Goal: Information Seeking & Learning: Learn about a topic

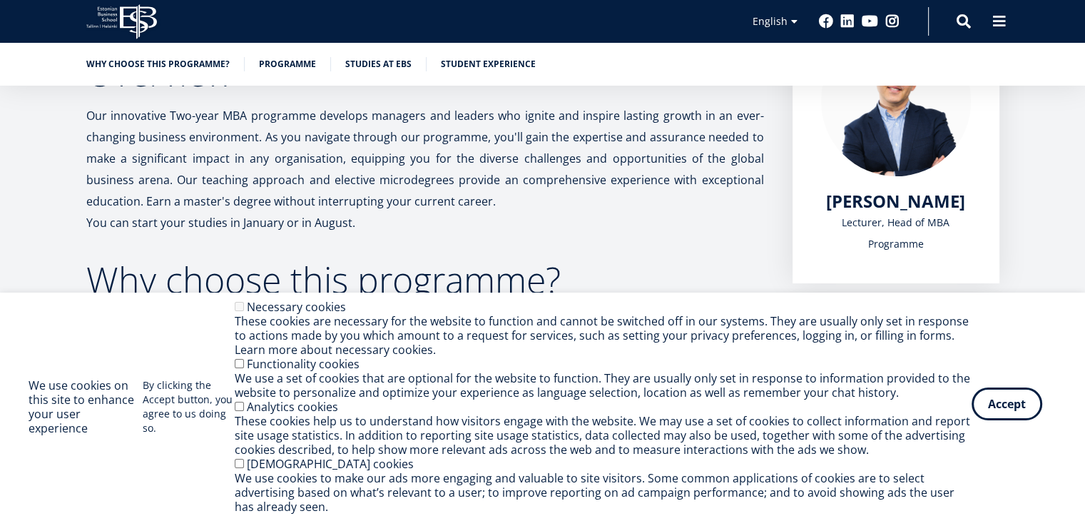
click at [1016, 410] on button "Accept" at bounding box center [1007, 403] width 71 height 33
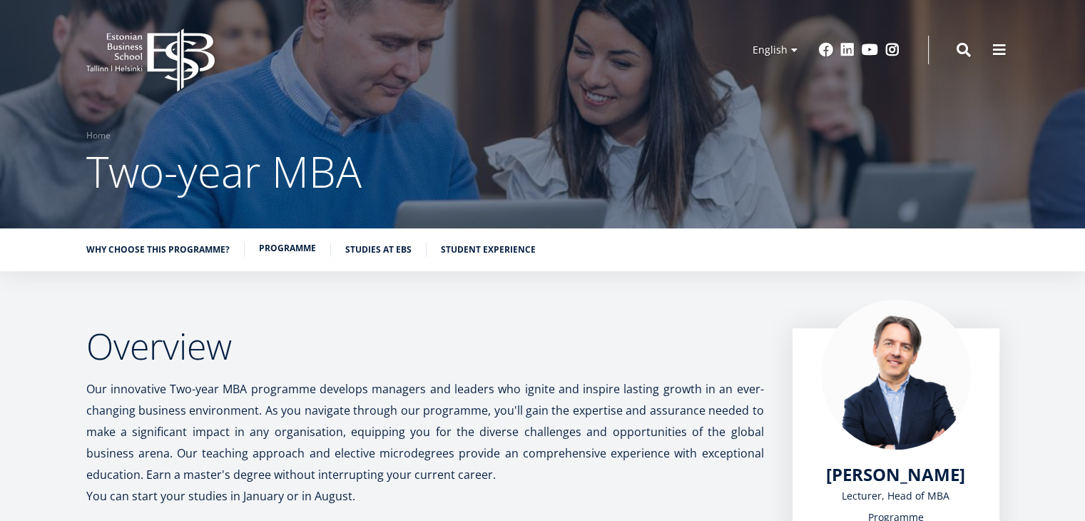
click at [276, 245] on link "Programme" at bounding box center [287, 248] width 57 height 14
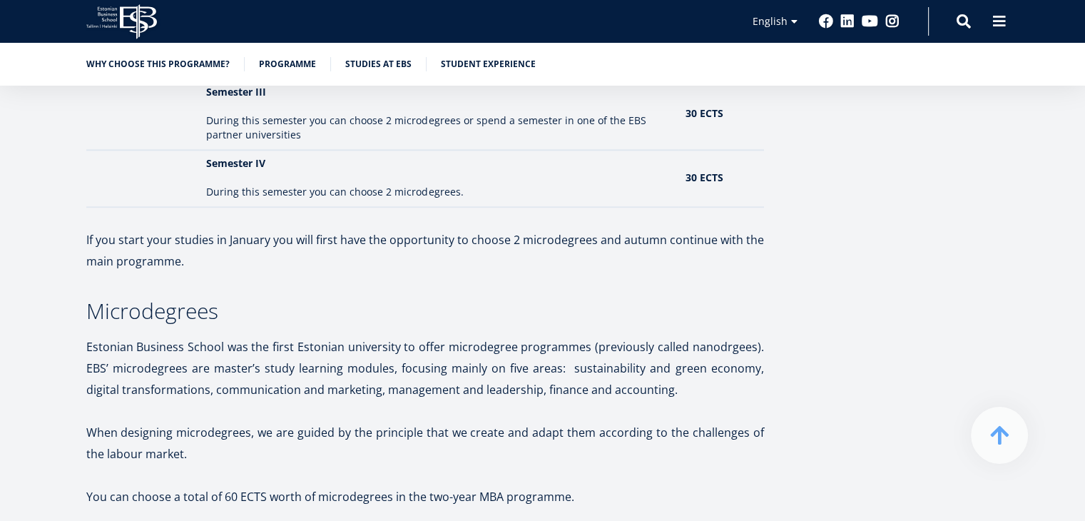
scroll to position [1741, 0]
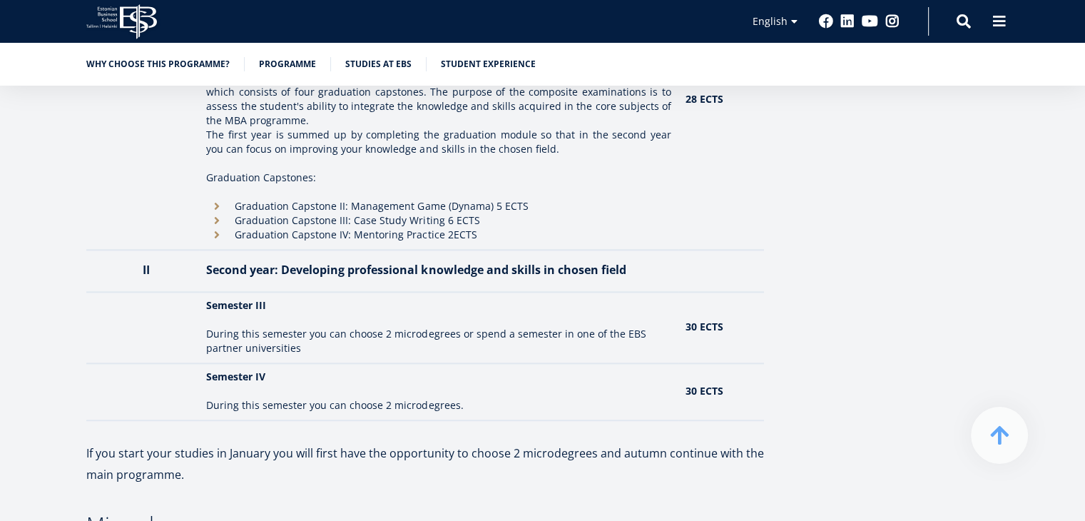
click at [140, 16] on icon at bounding box center [138, 21] width 37 height 35
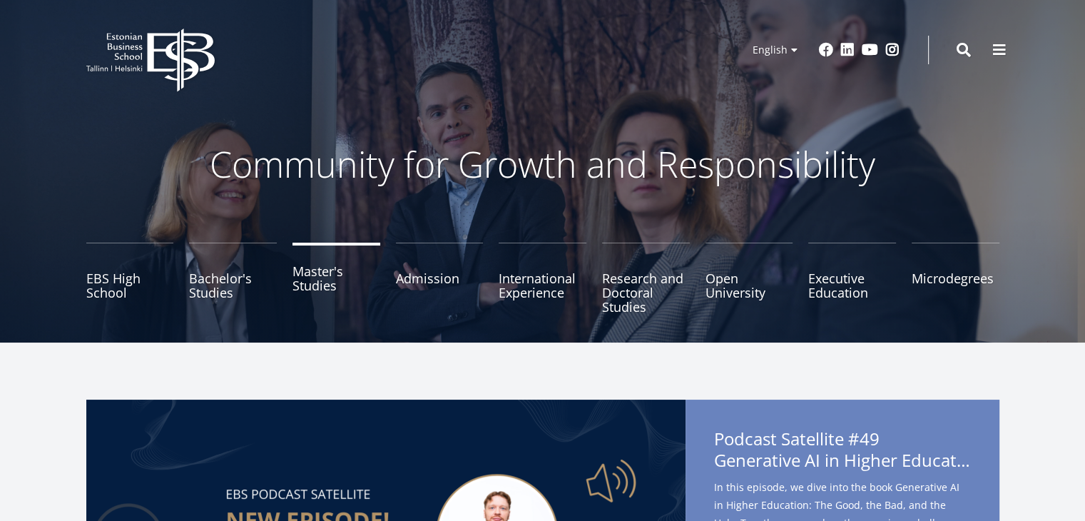
click at [331, 288] on link "Master's Studies" at bounding box center [337, 278] width 88 height 71
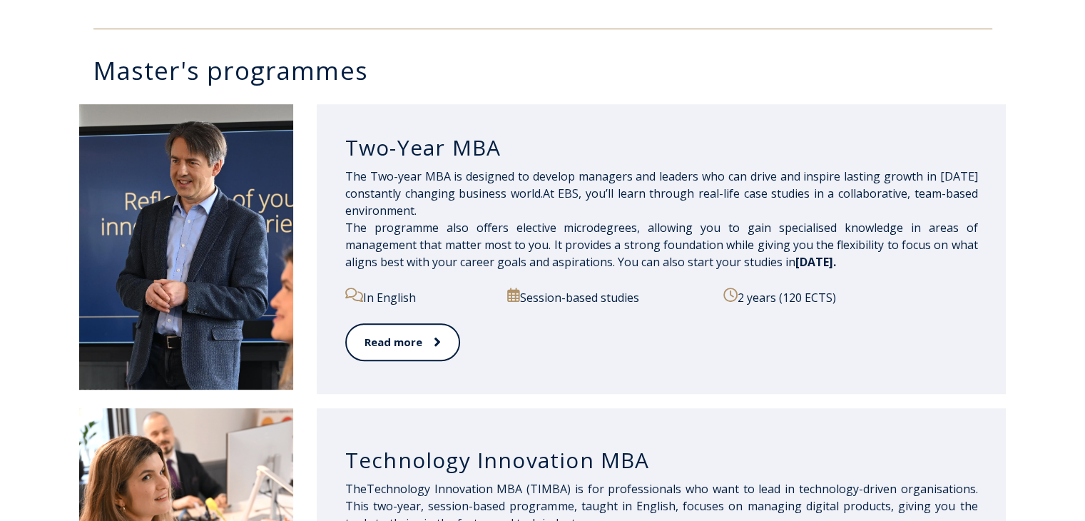
scroll to position [614, 0]
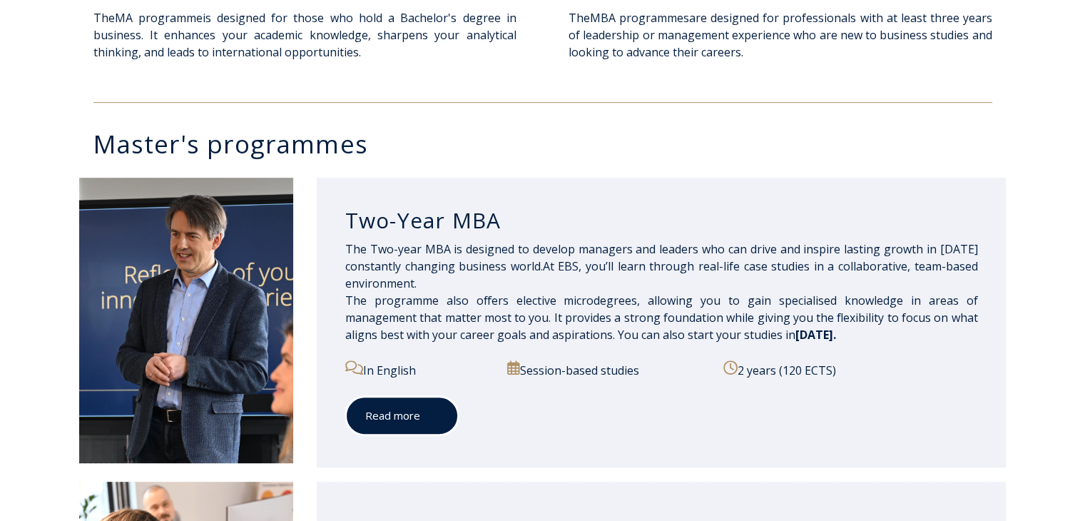
click at [414, 416] on link "Read more" at bounding box center [401, 415] width 113 height 39
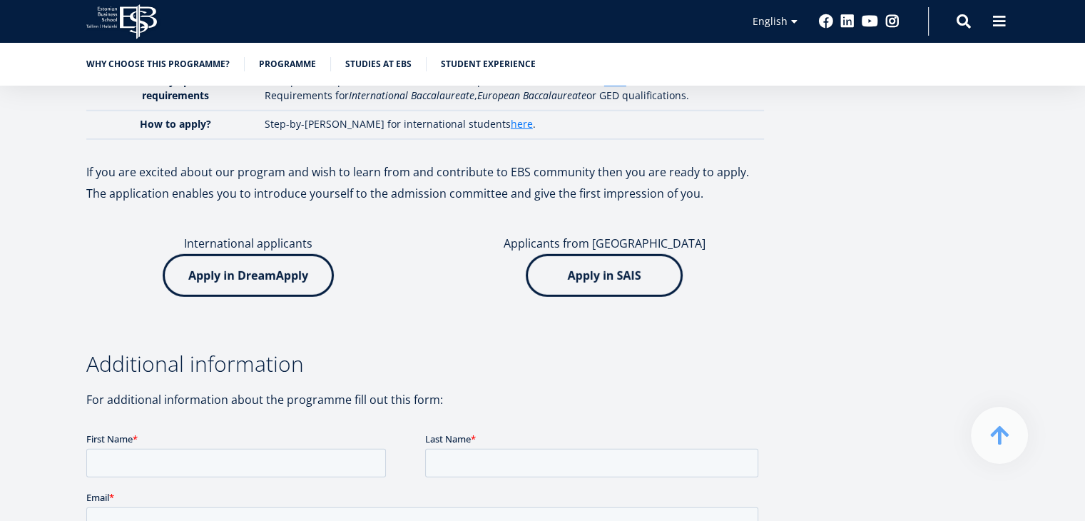
scroll to position [4263, 0]
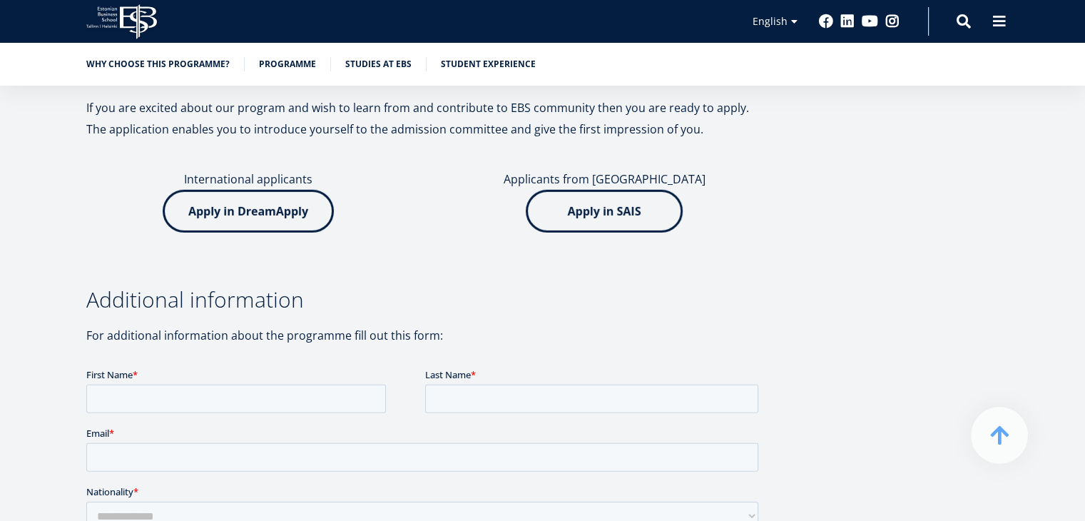
click at [293, 190] on img at bounding box center [248, 211] width 171 height 43
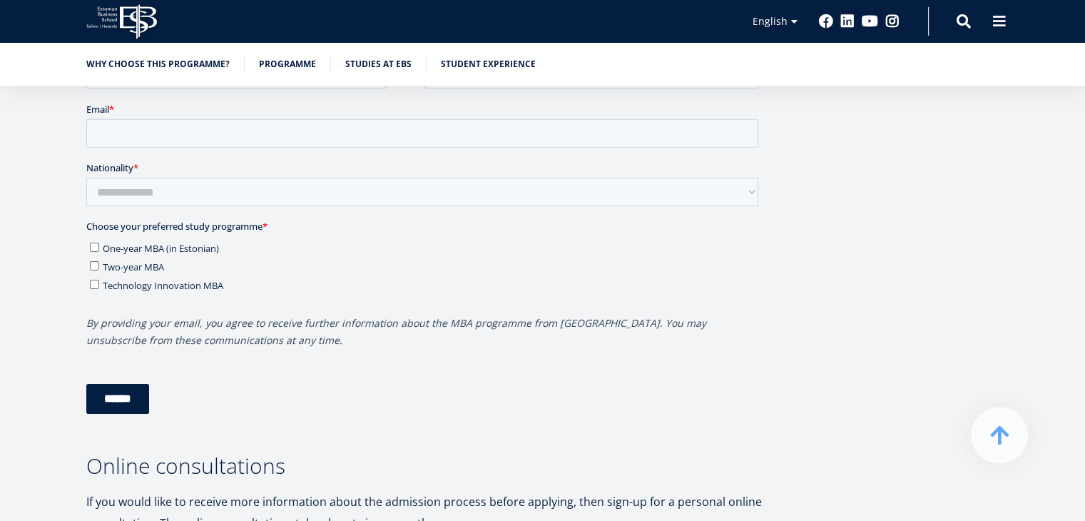
scroll to position [4587, 0]
